Goal: Task Accomplishment & Management: Use online tool/utility

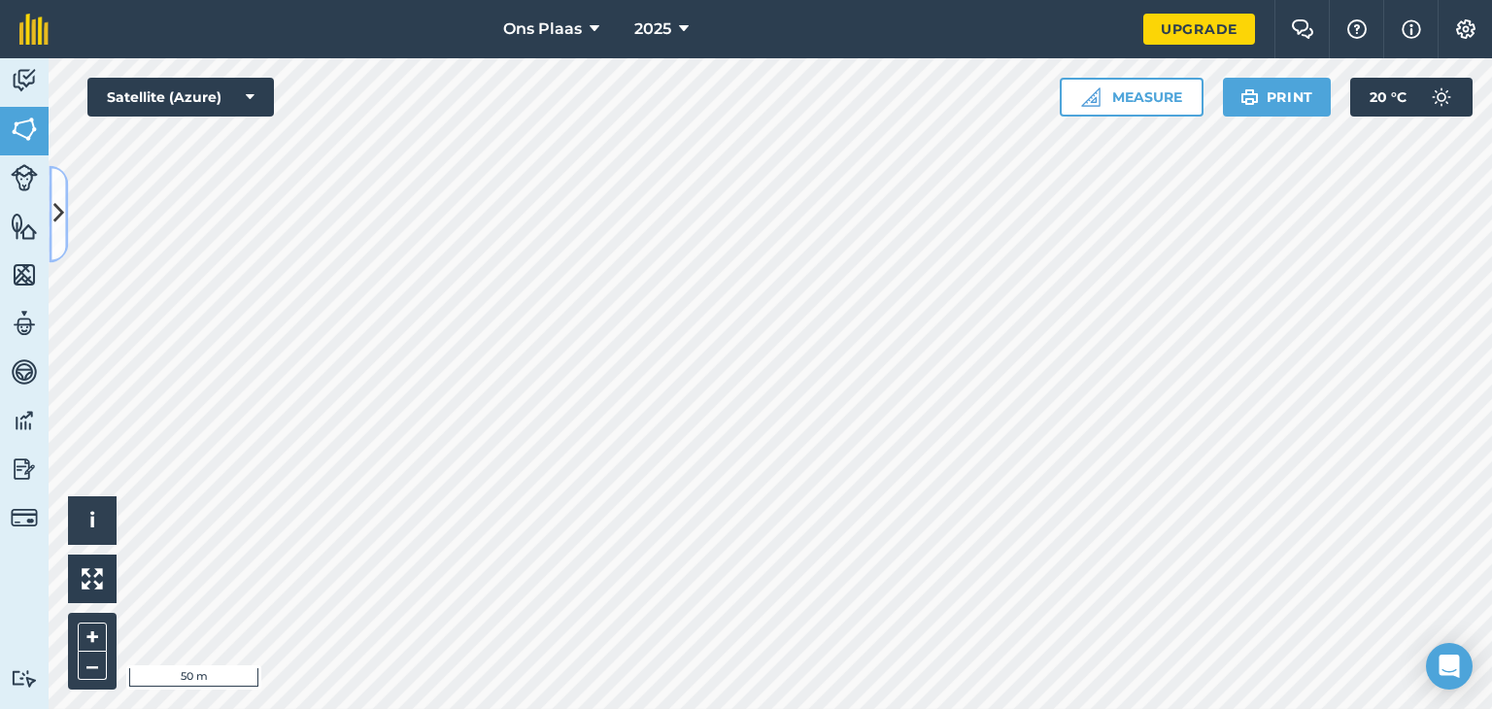
drag, startPoint x: 63, startPoint y: 219, endPoint x: 297, endPoint y: 254, distance: 236.7
click at [64, 218] on button at bounding box center [58, 213] width 19 height 97
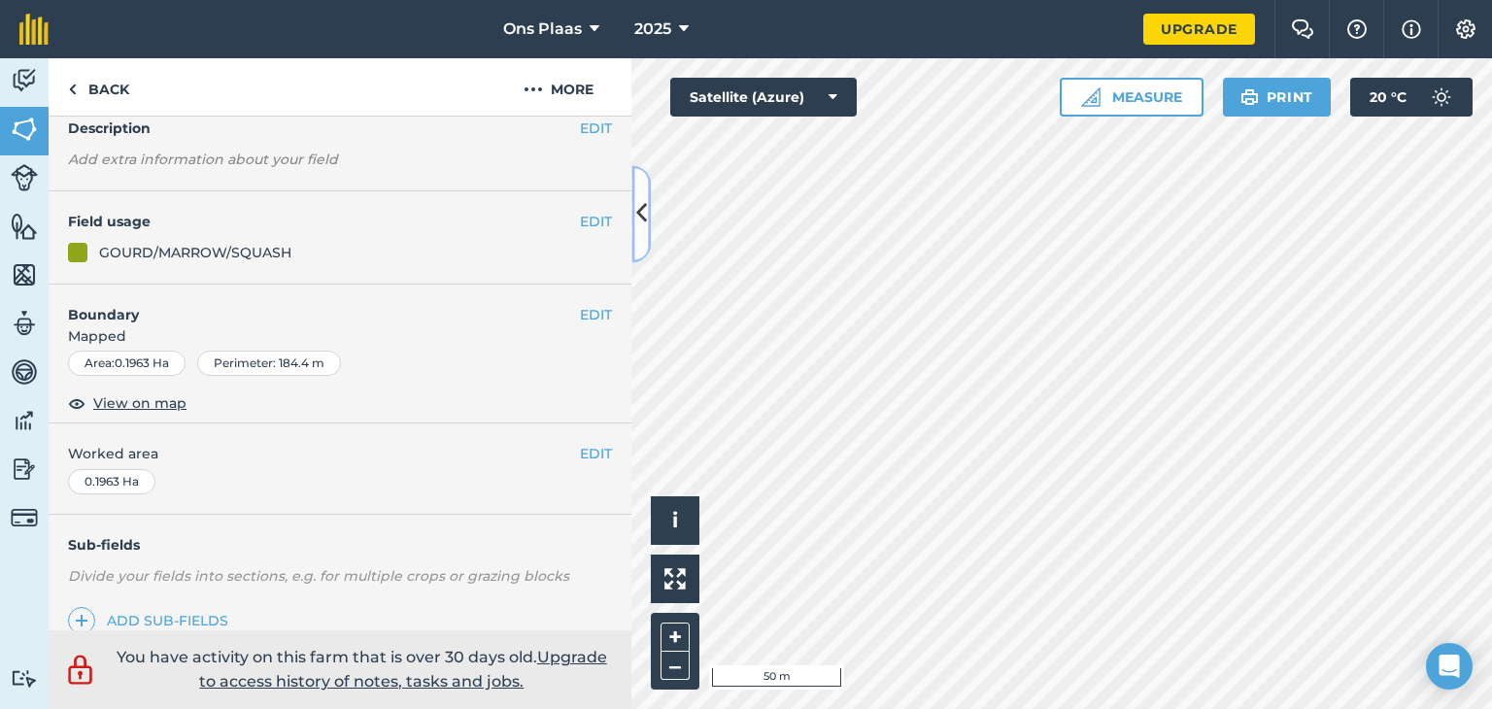
scroll to position [353, 0]
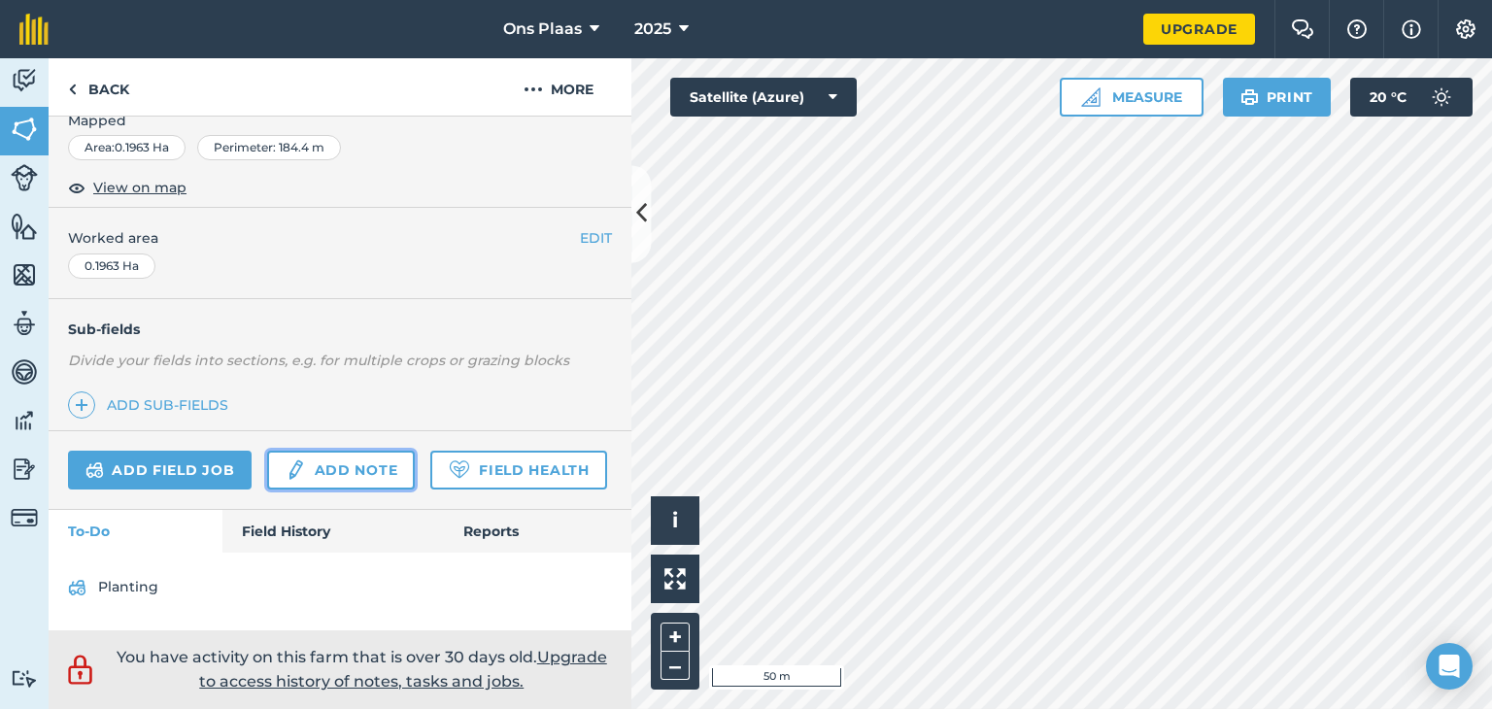
click at [335, 451] on link "Add note" at bounding box center [341, 470] width 148 height 39
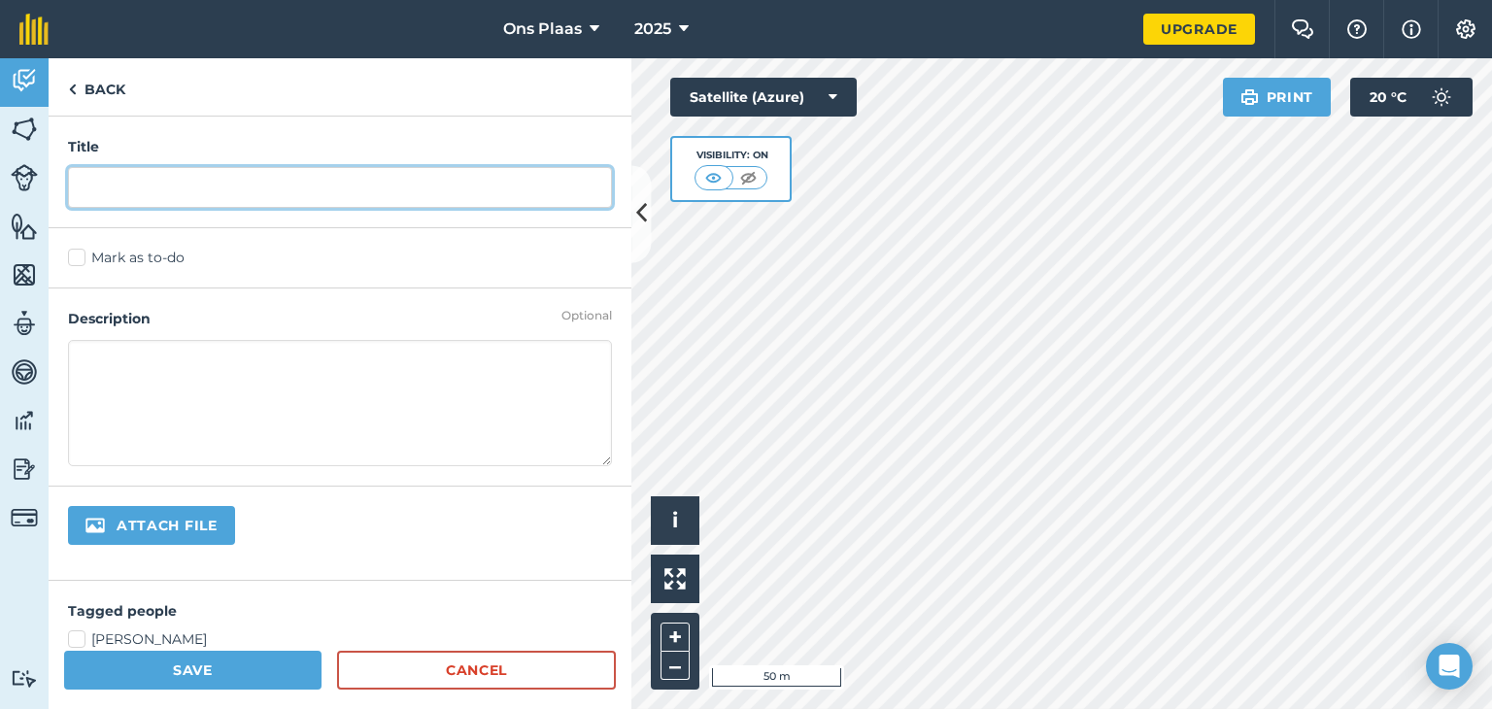
click at [152, 196] on input "text" at bounding box center [340, 187] width 544 height 41
type input "Plant"
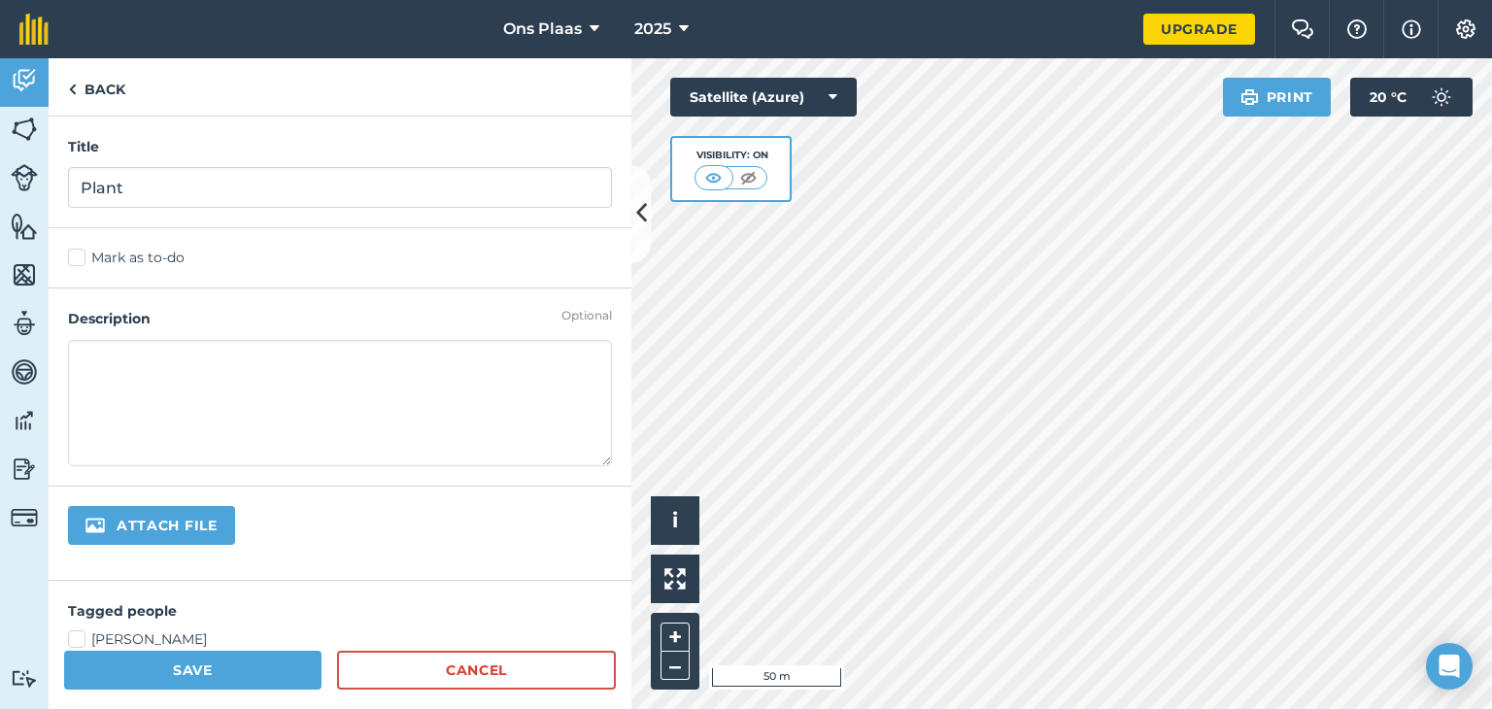
click at [112, 346] on textarea at bounding box center [340, 403] width 544 height 126
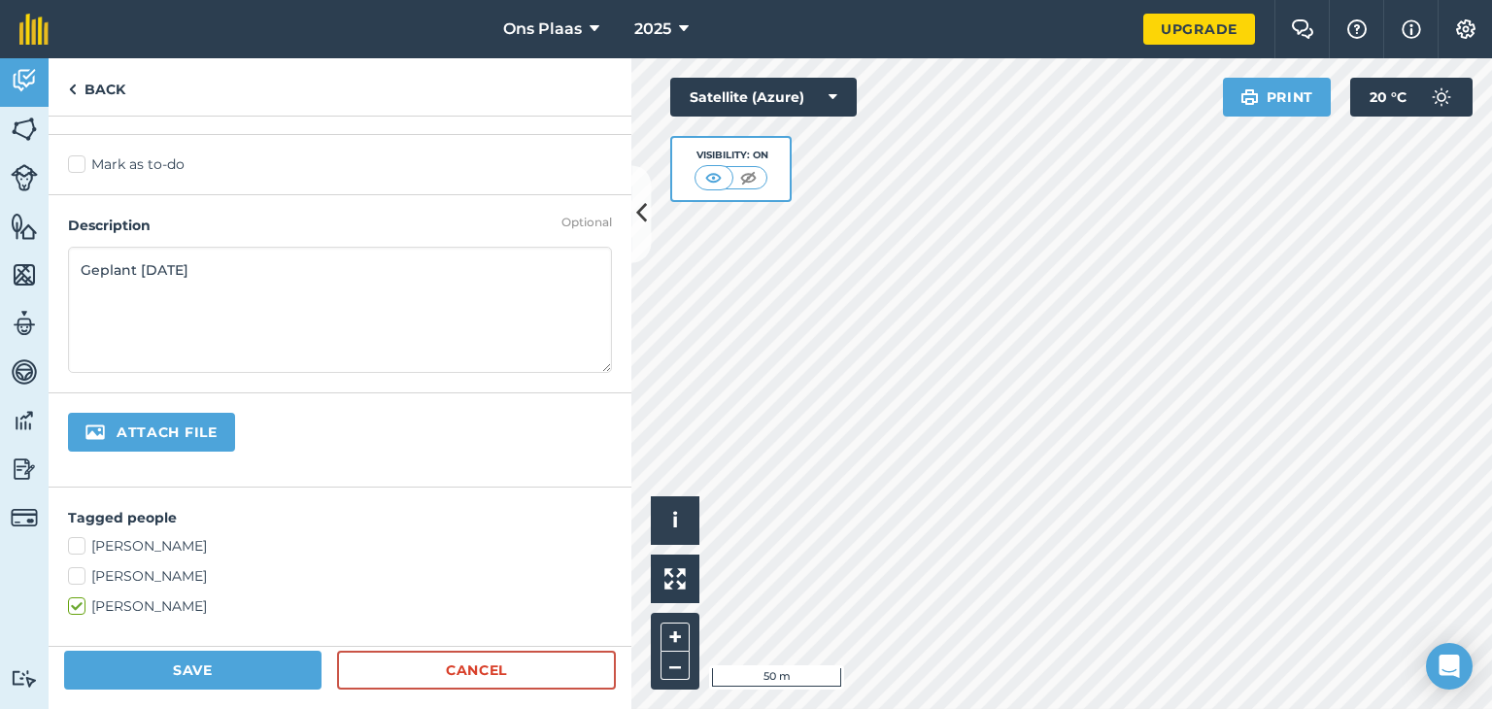
scroll to position [97, 0]
type textarea "Geplant [DATE]"
drag, startPoint x: 222, startPoint y: 669, endPoint x: 357, endPoint y: 658, distance: 134.6
click at [224, 669] on button "Save" at bounding box center [192, 670] width 257 height 39
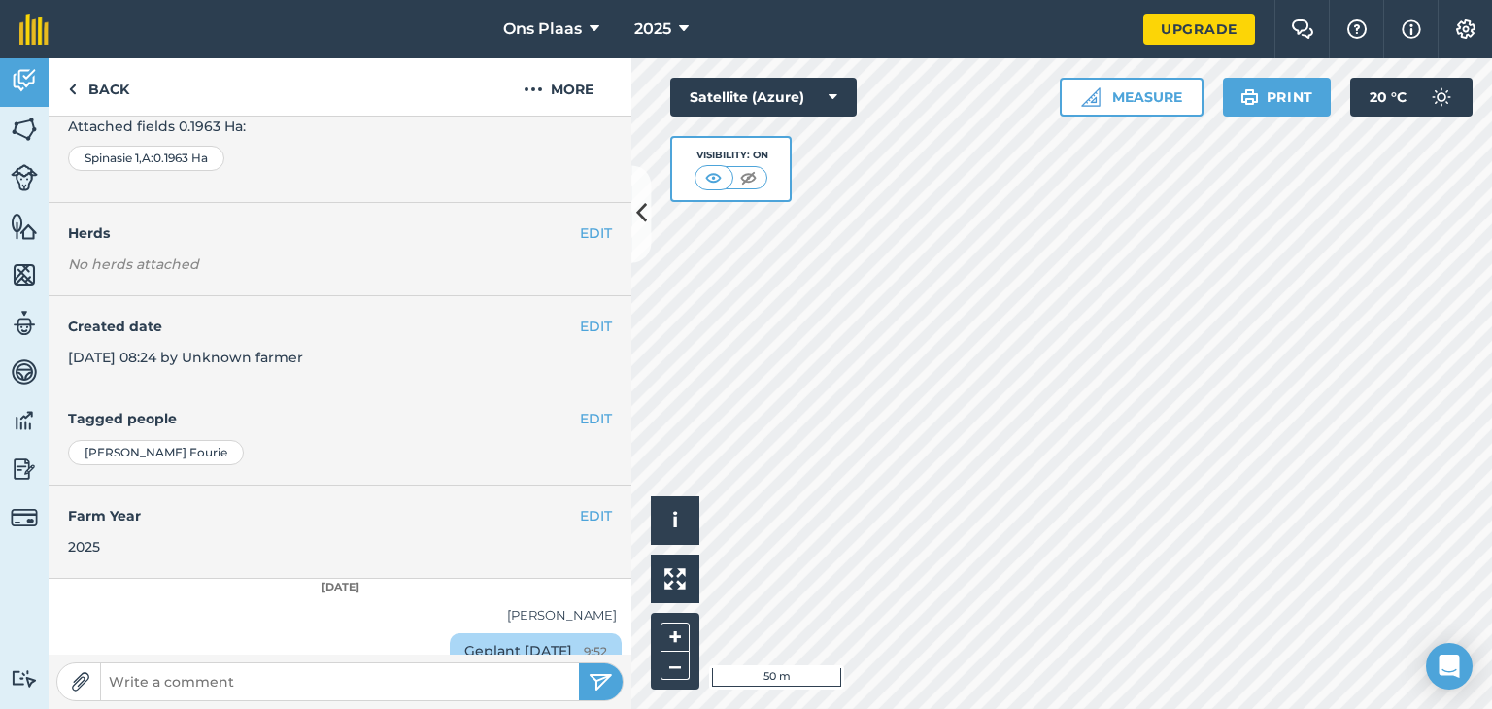
scroll to position [177, 0]
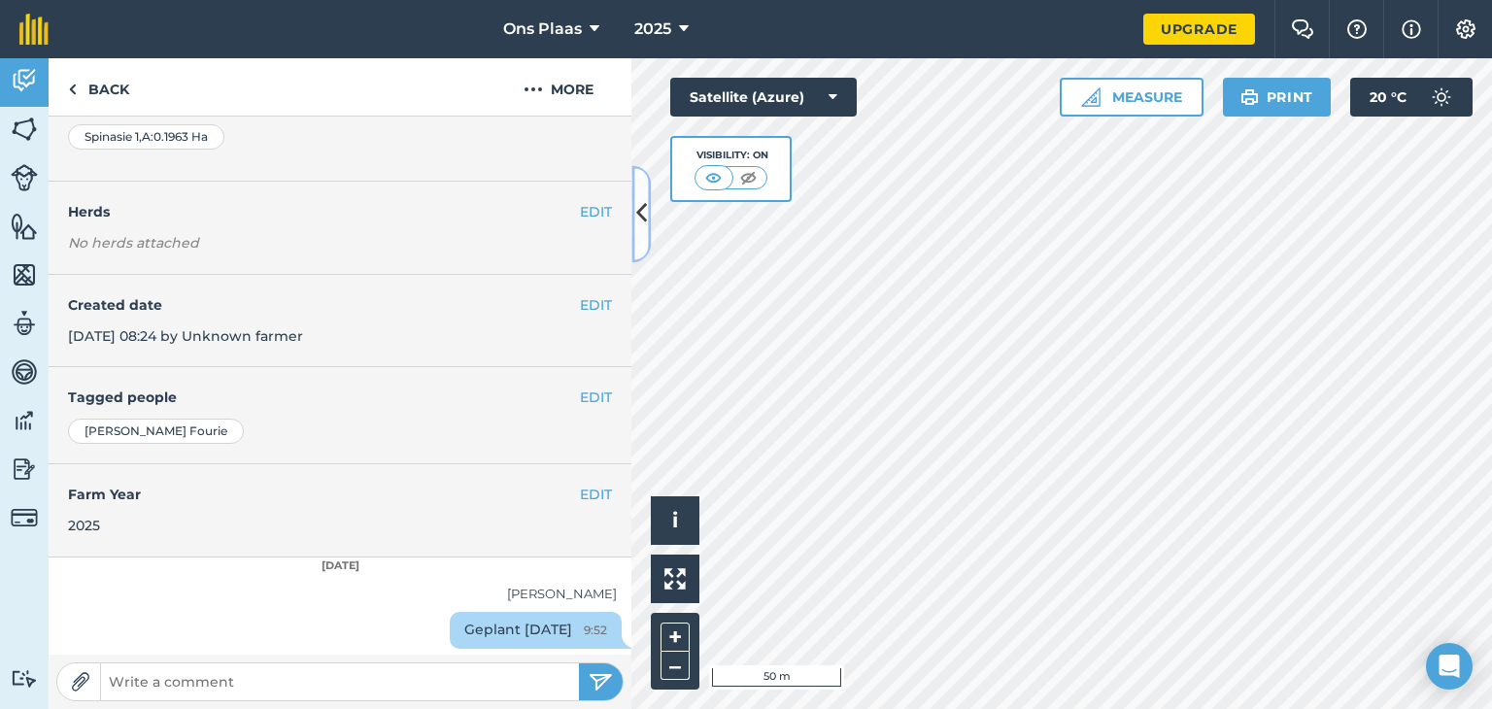
click at [641, 211] on icon at bounding box center [641, 214] width 11 height 34
